Goal: Transaction & Acquisition: Purchase product/service

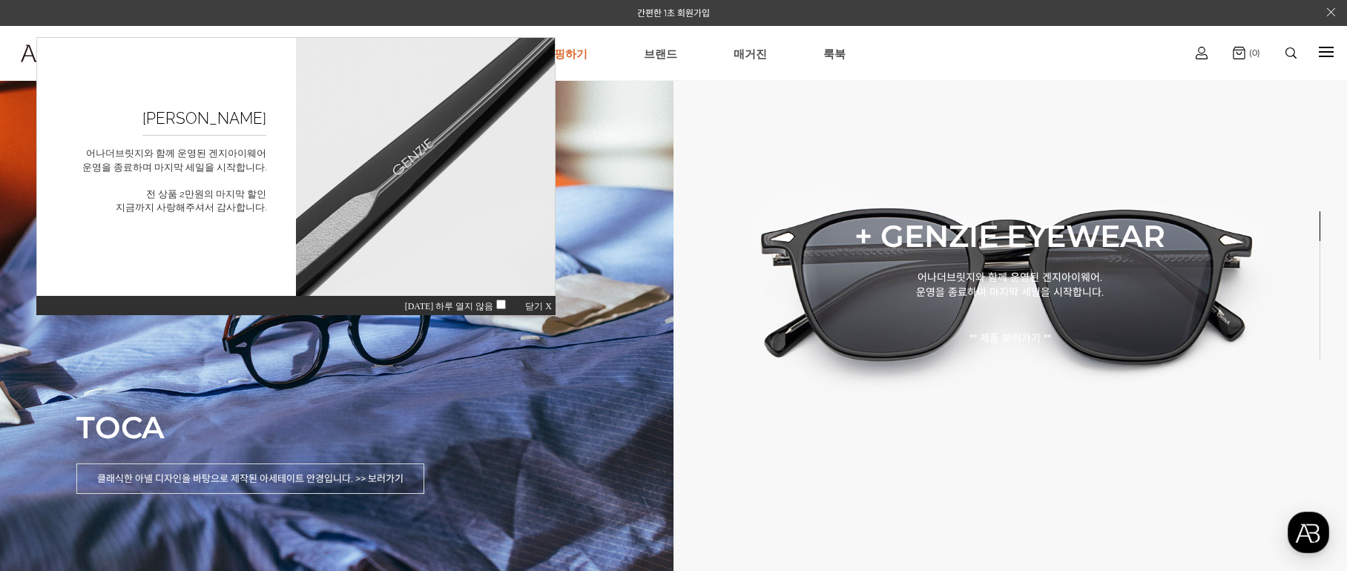
click at [527, 304] on span "닫기 X" at bounding box center [538, 306] width 27 height 10
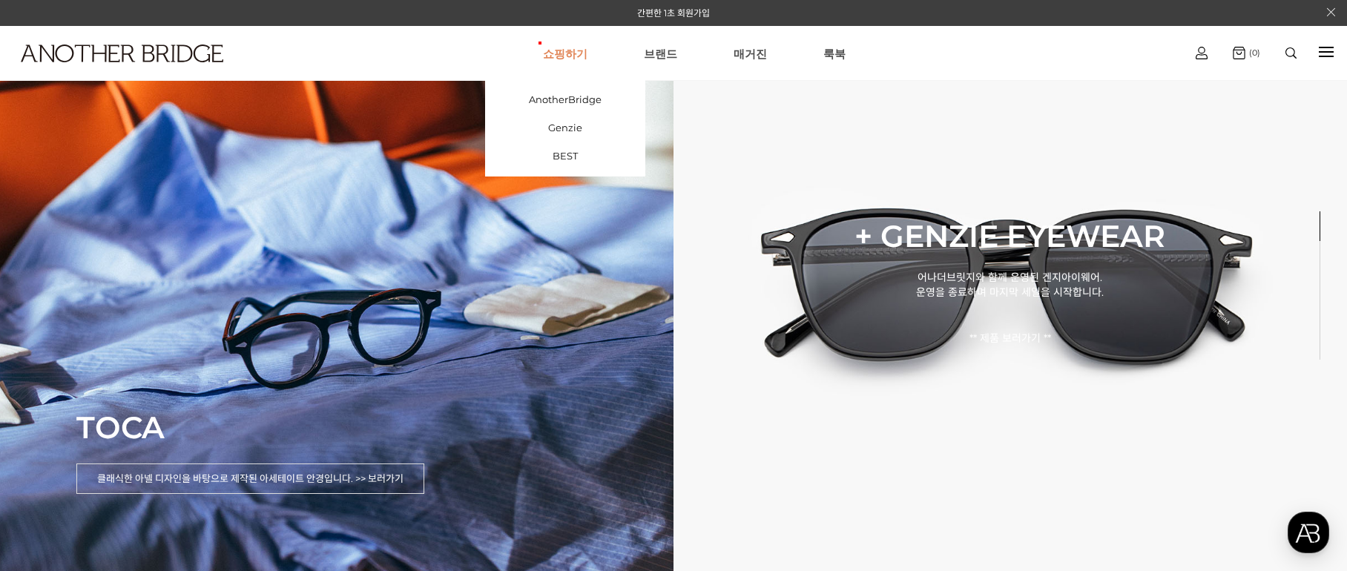
click at [574, 44] on link "쇼핑하기" at bounding box center [565, 53] width 45 height 53
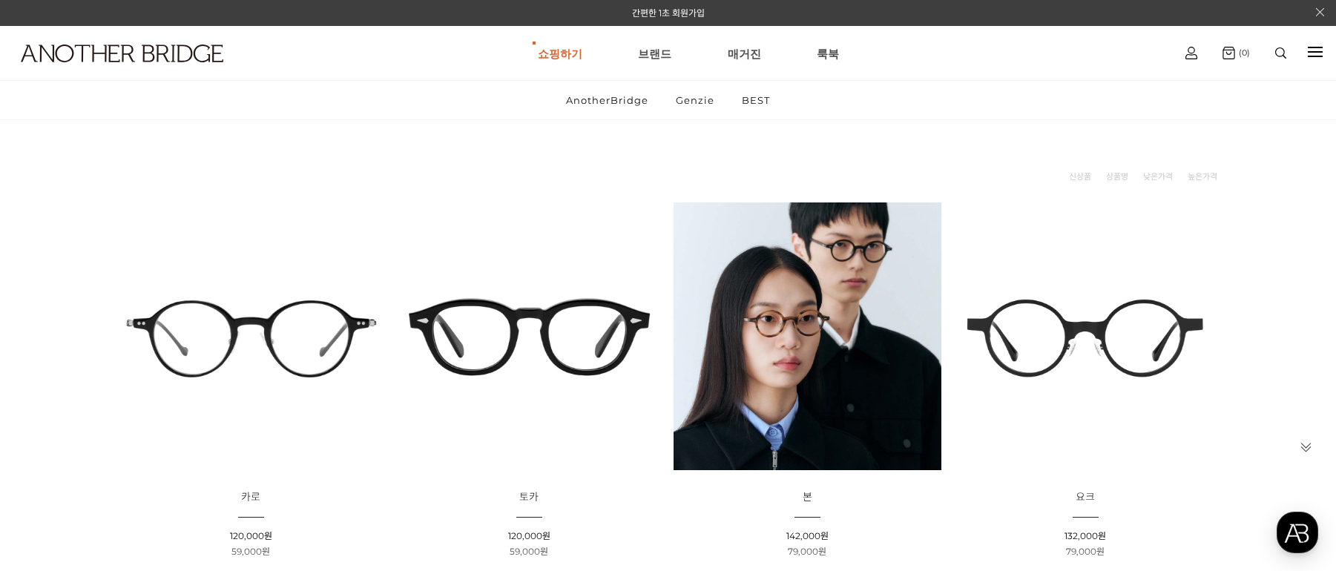
scroll to position [148, 0]
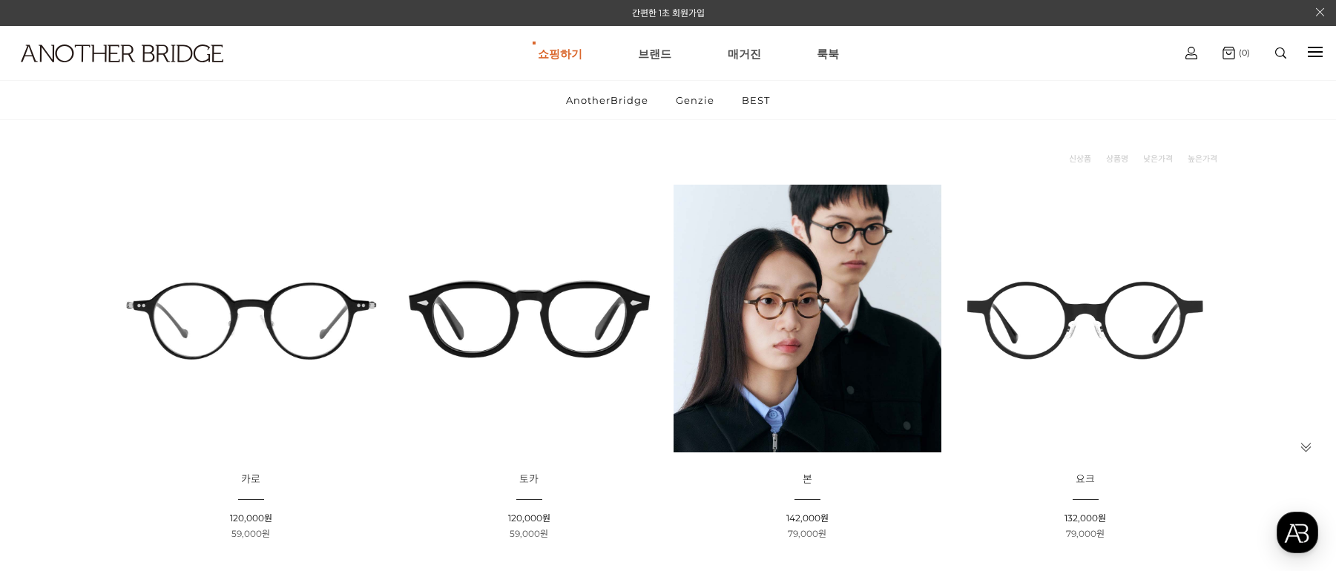
click at [577, 303] on img at bounding box center [529, 319] width 268 height 268
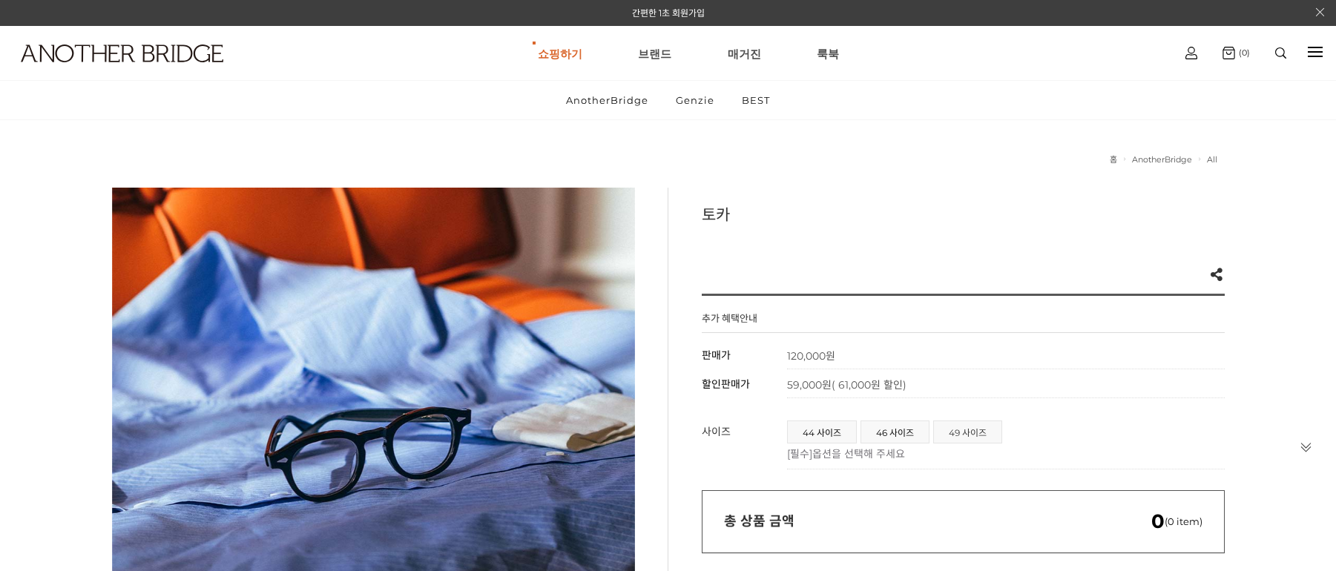
click at [953, 436] on span "49 사이즈" at bounding box center [968, 432] width 68 height 22
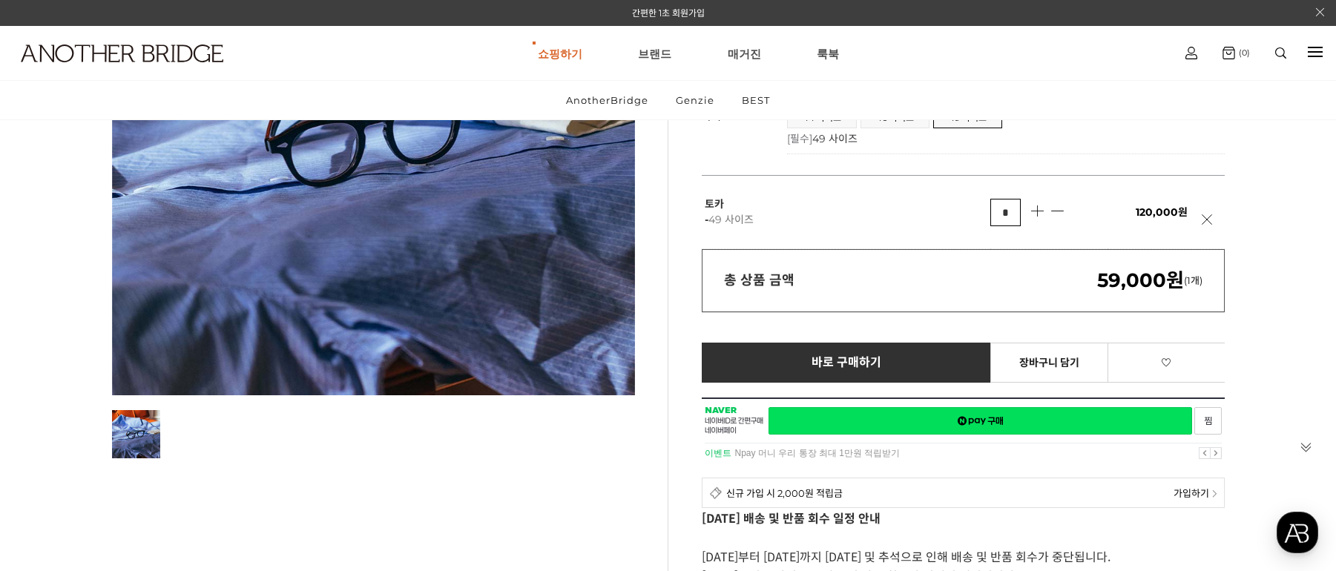
scroll to position [445, 0]
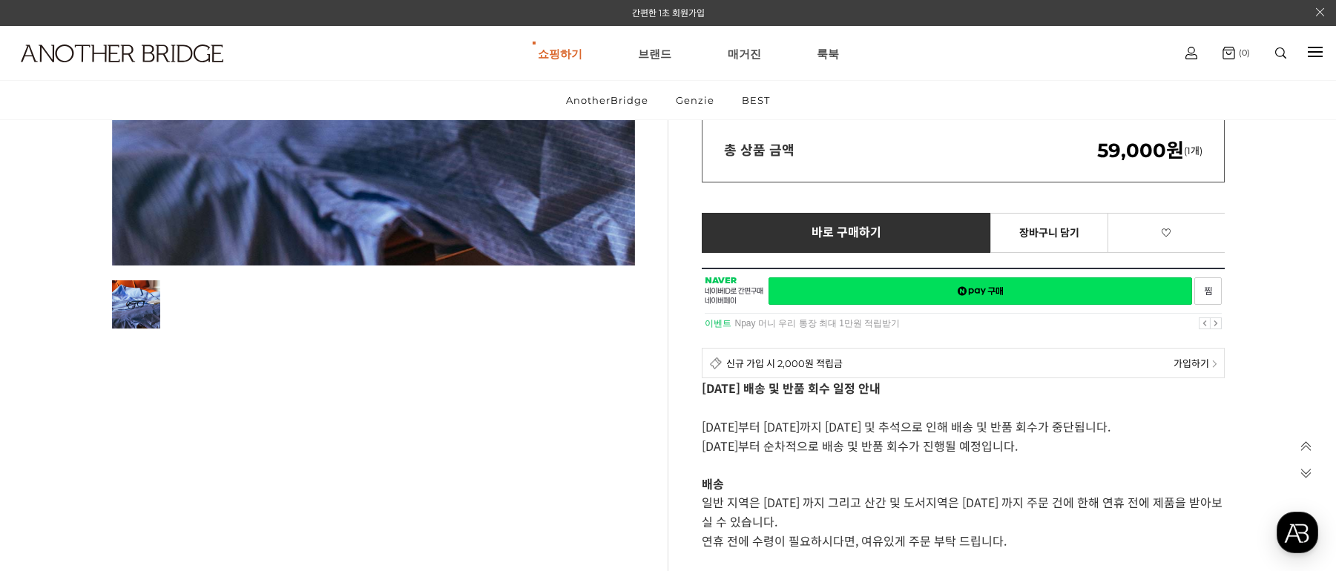
click at [893, 289] on div at bounding box center [963, 300] width 523 height 65
